Goal: Task Accomplishment & Management: Complete application form

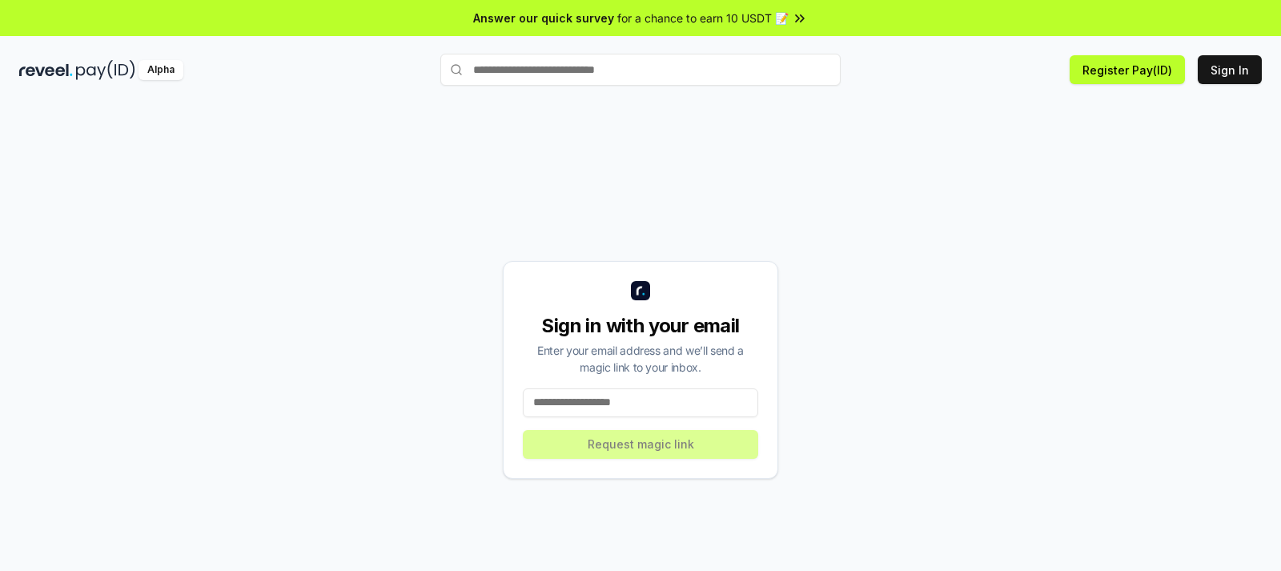
click at [644, 406] on input at bounding box center [640, 402] width 235 height 29
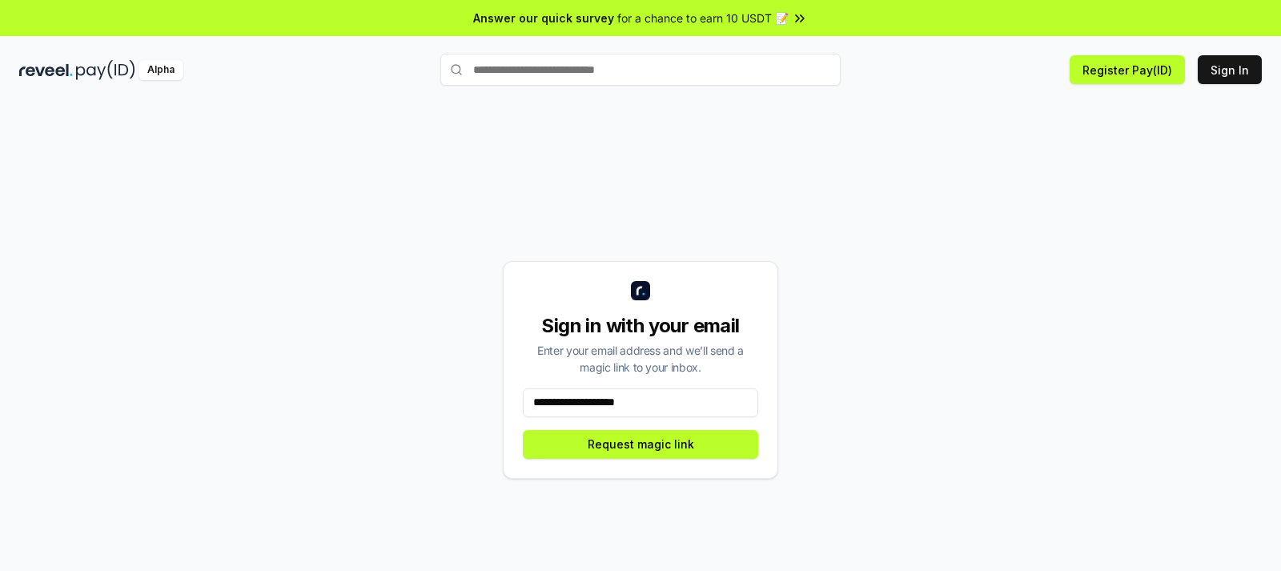
type input "**********"
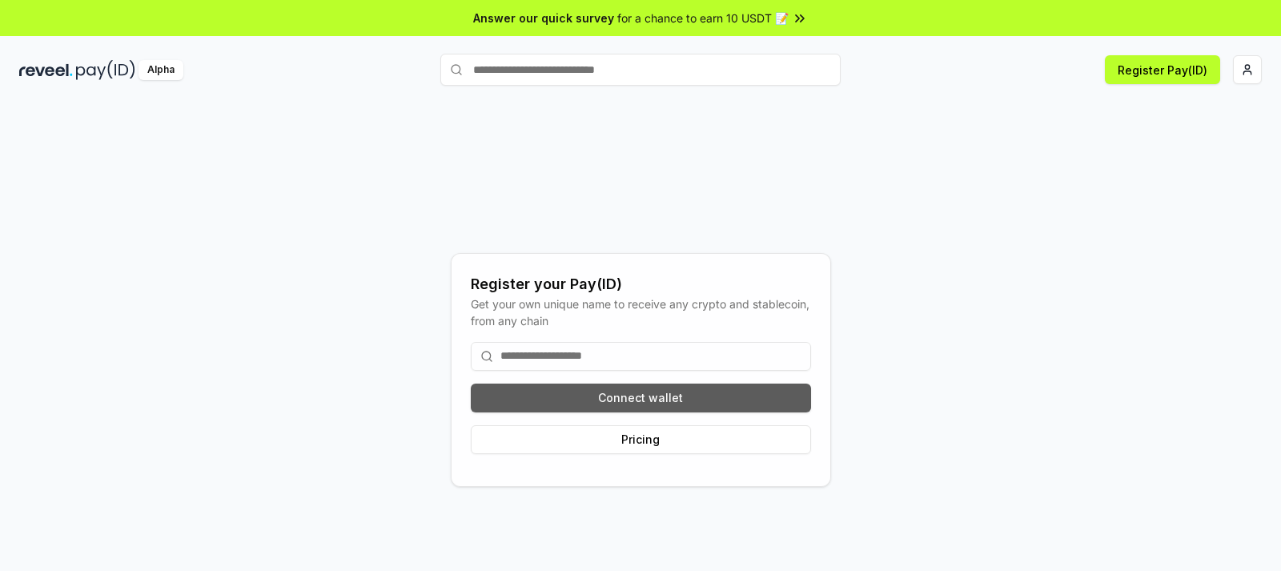
click at [697, 400] on button "Connect wallet" at bounding box center [641, 398] width 340 height 29
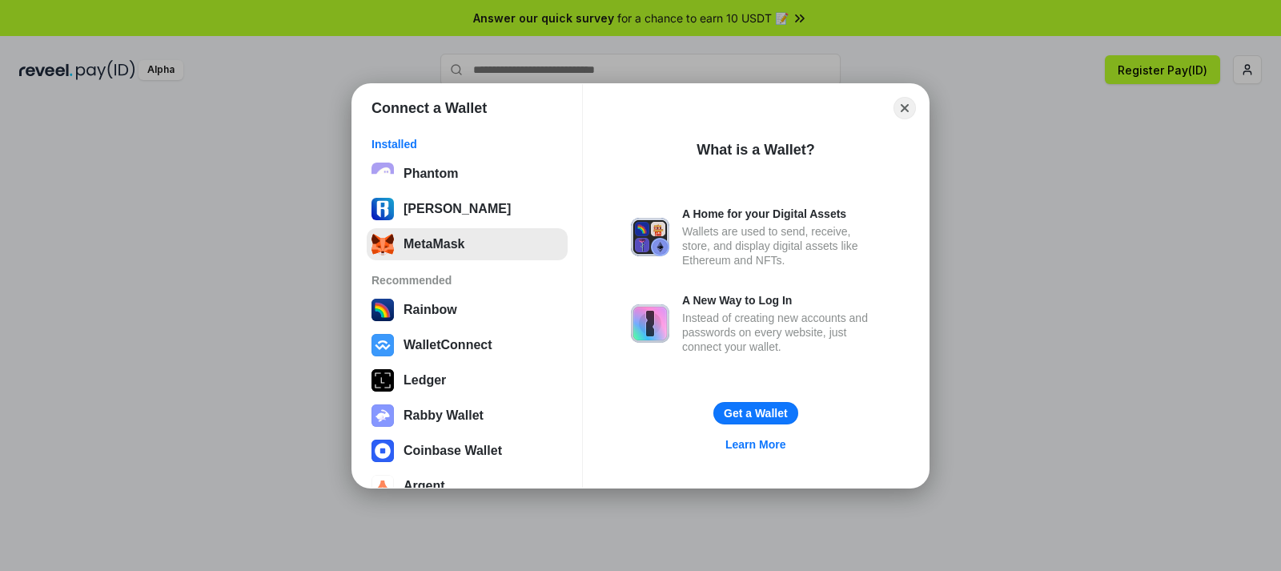
click at [417, 246] on button "MetaMask" at bounding box center [467, 244] width 201 height 32
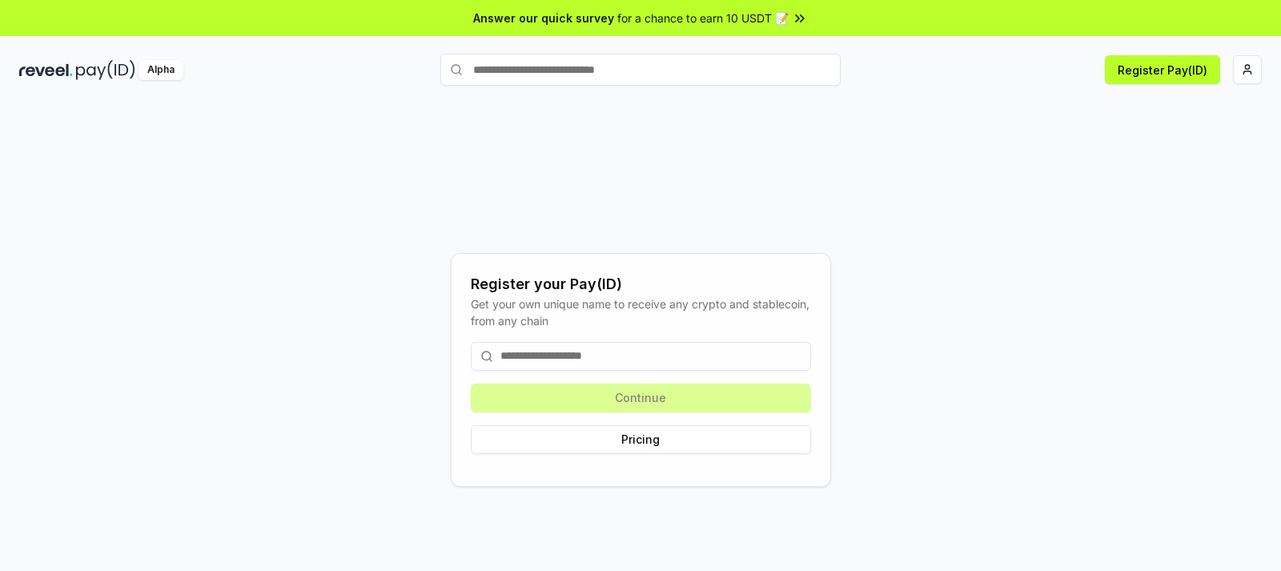
click at [595, 352] on input at bounding box center [641, 356] width 340 height 29
click at [1172, 68] on button "Register Pay(ID)" at bounding box center [1162, 69] width 115 height 29
